Goal: Task Accomplishment & Management: Manage account settings

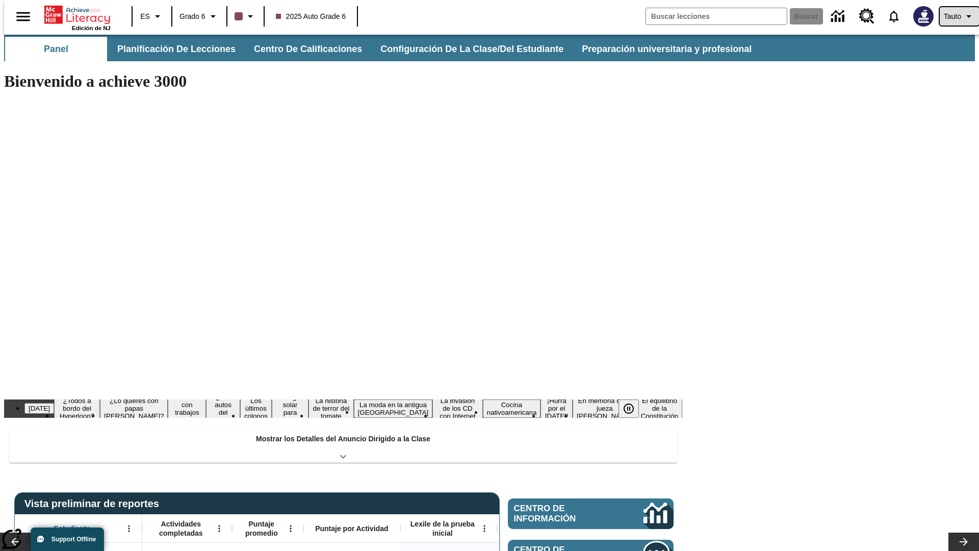
click at [955, 16] on span "Tauto" at bounding box center [952, 16] width 17 height 11
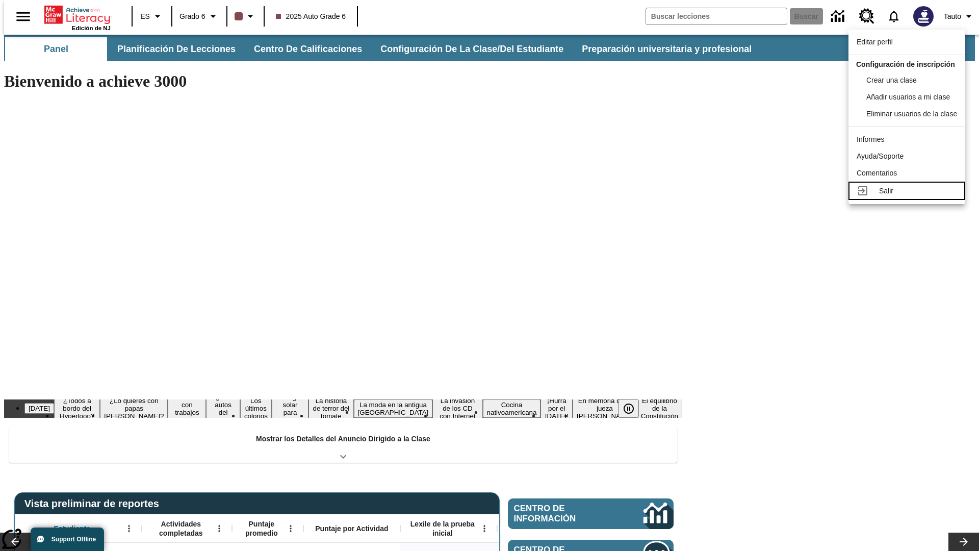
click at [910, 196] on div "Salir" at bounding box center [919, 191] width 78 height 11
